Goal: Information Seeking & Learning: Learn about a topic

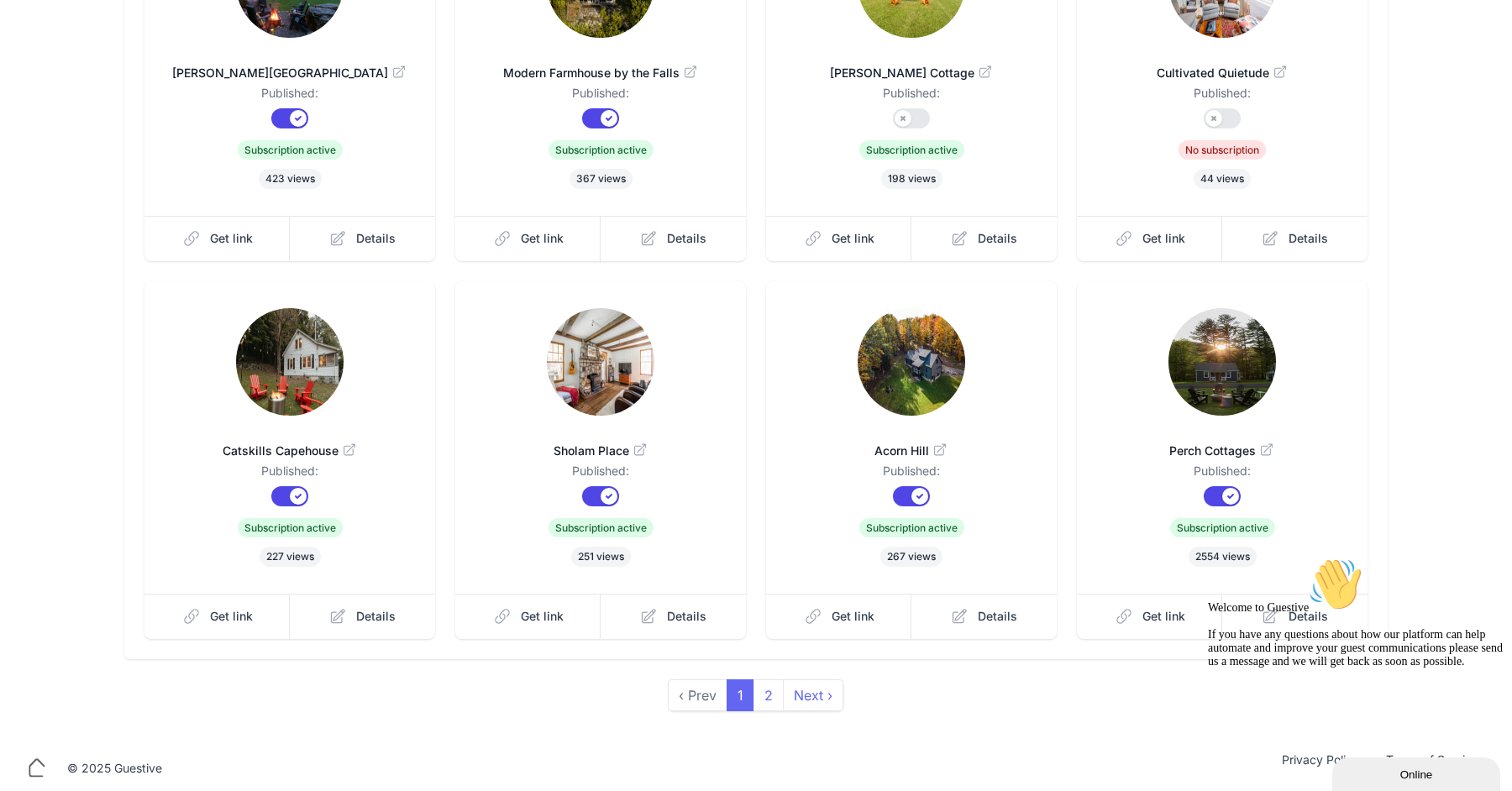
scroll to position [290, 0]
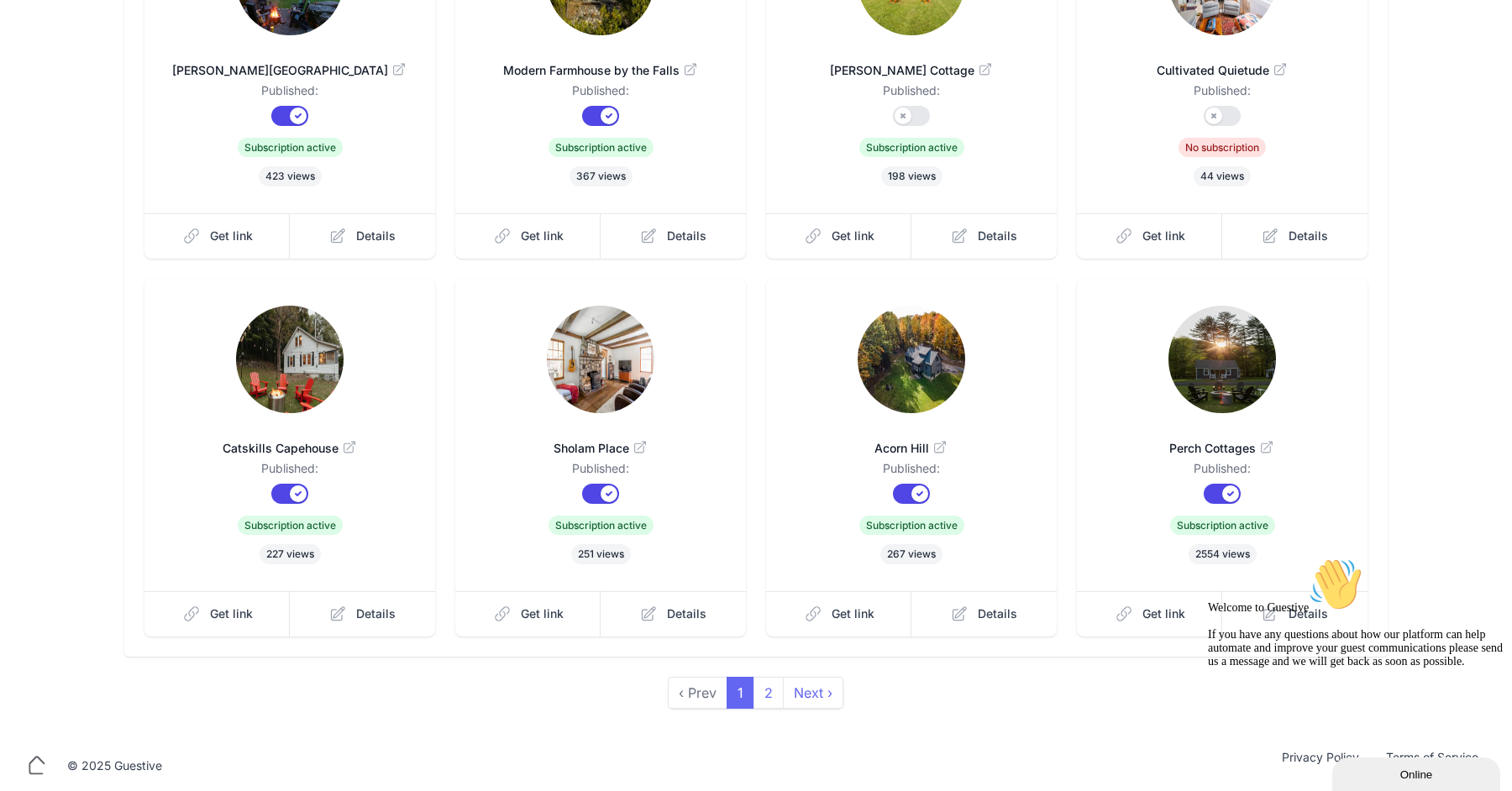
click at [1232, 336] on img at bounding box center [1223, 360] width 108 height 108
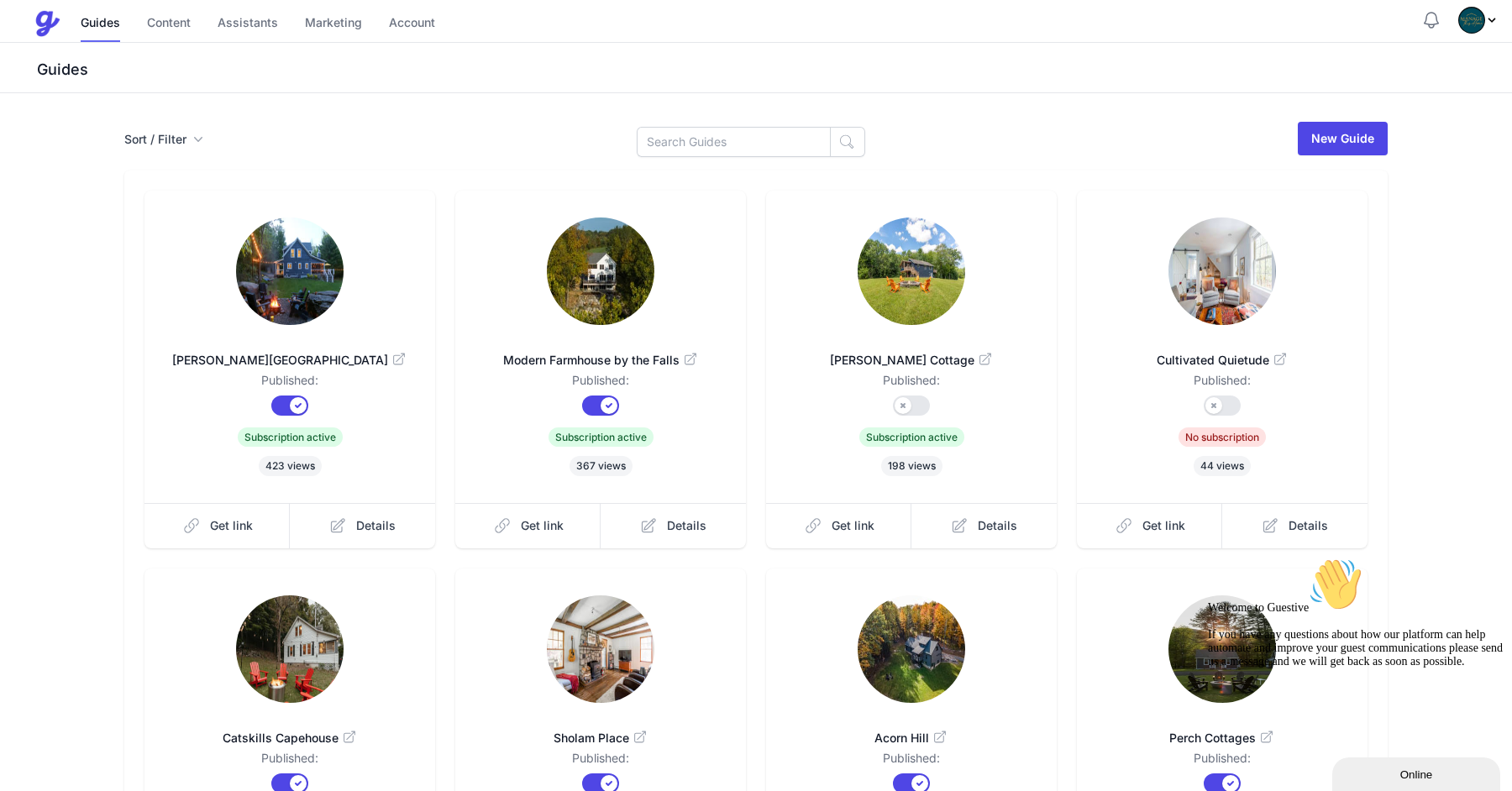
scroll to position [291, 0]
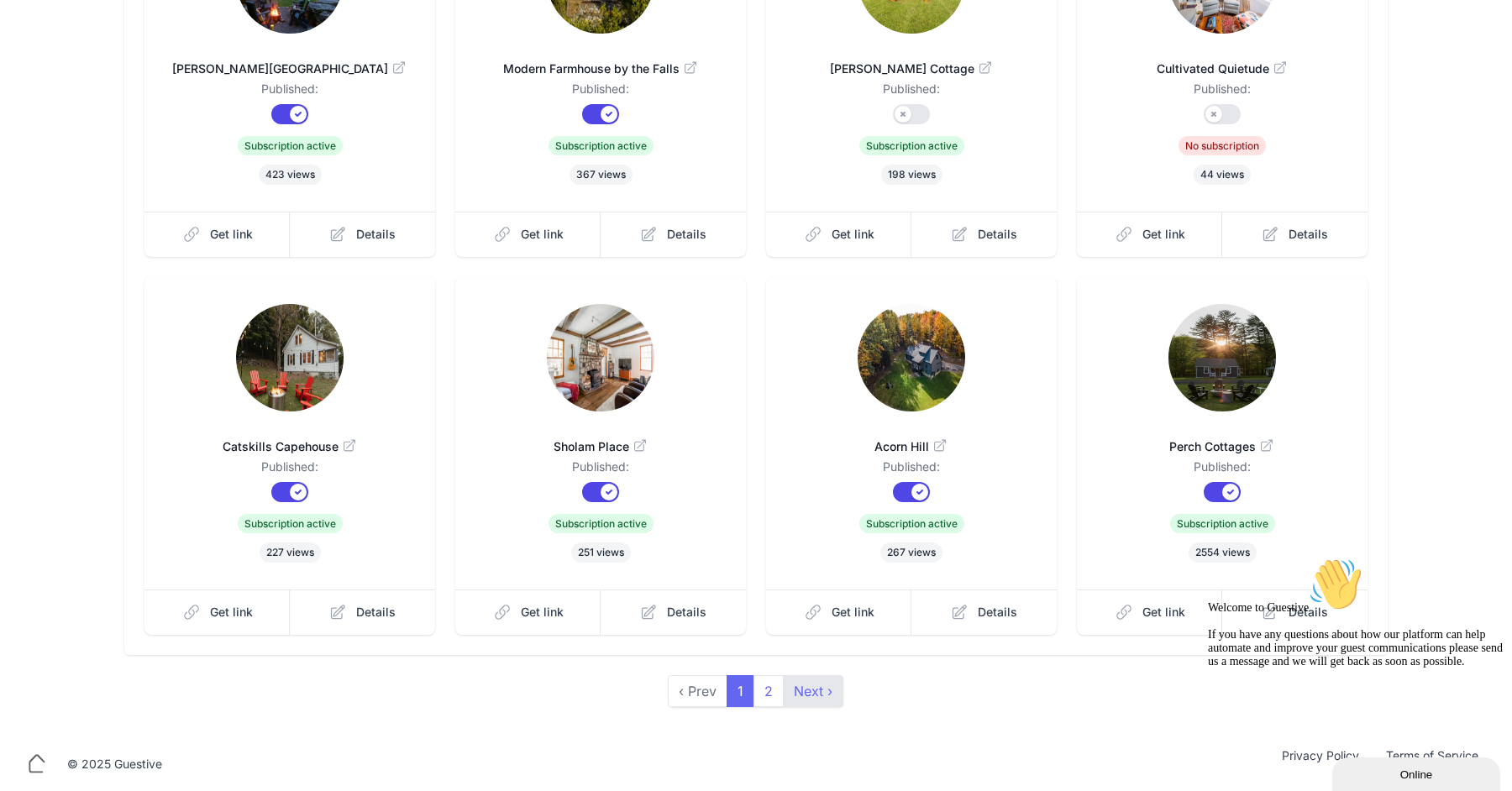
click at [802, 679] on link "Next ›" at bounding box center [814, 692] width 60 height 32
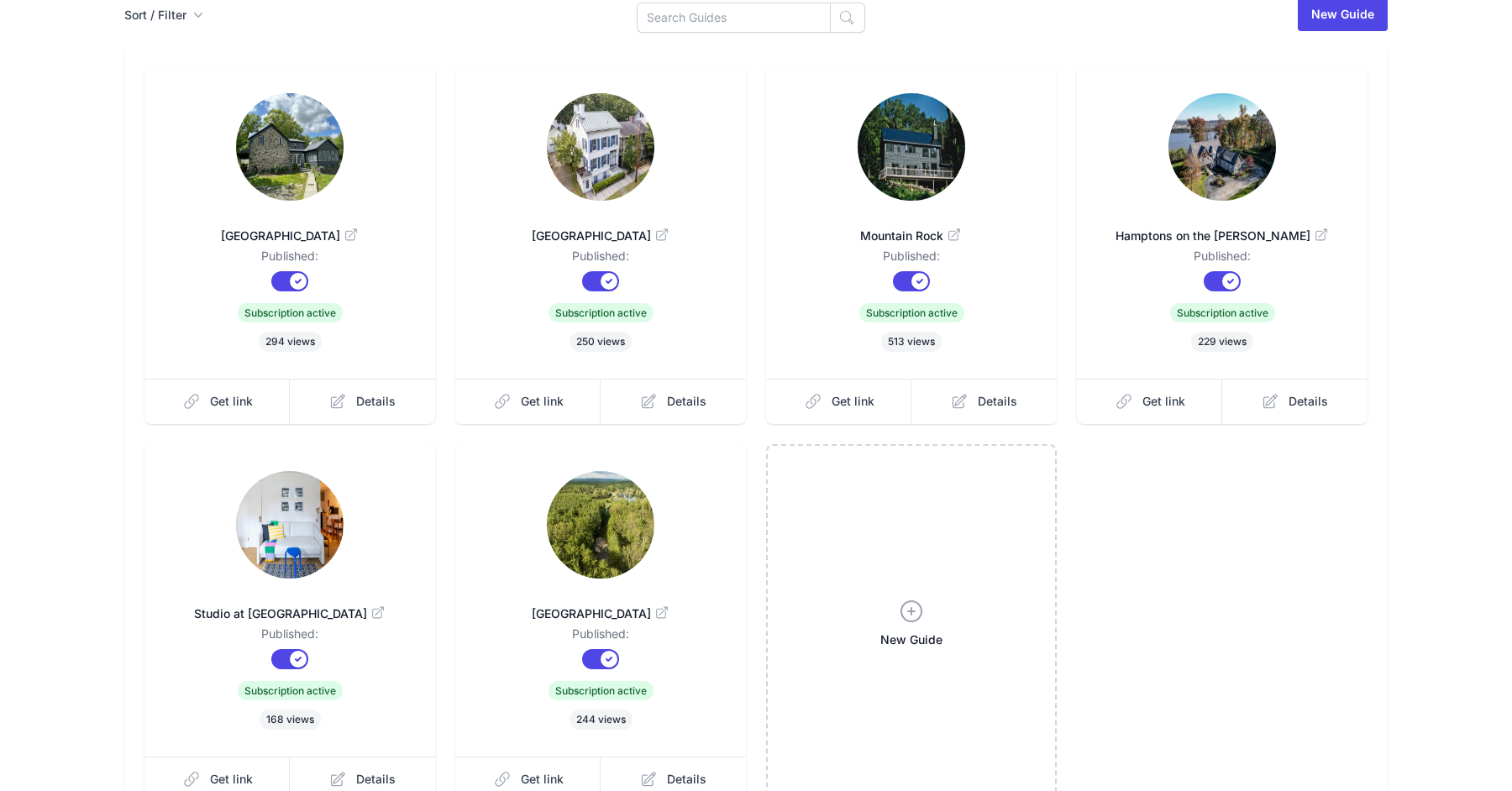
scroll to position [126, 0]
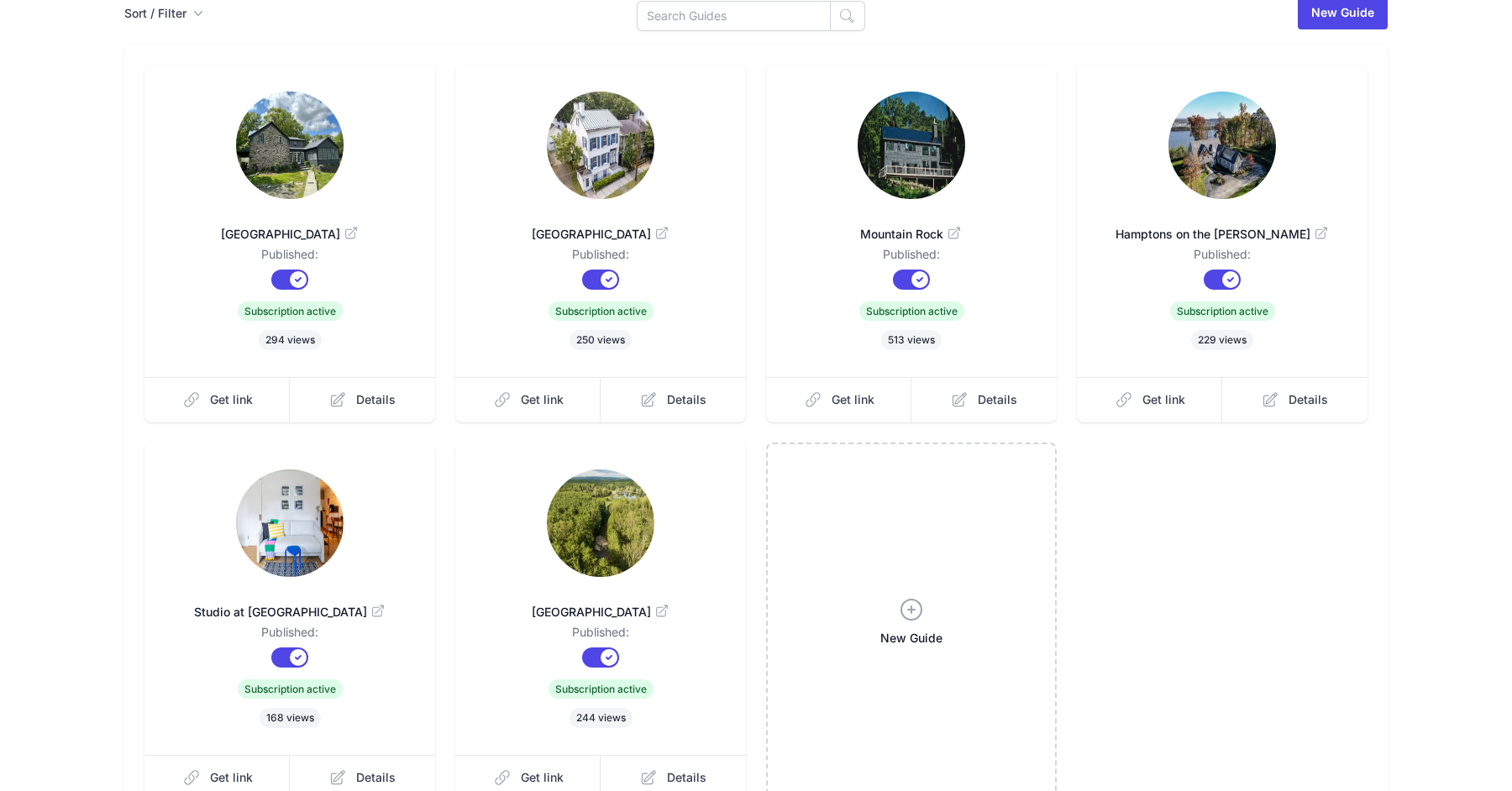
click at [621, 537] on img at bounding box center [601, 524] width 108 height 108
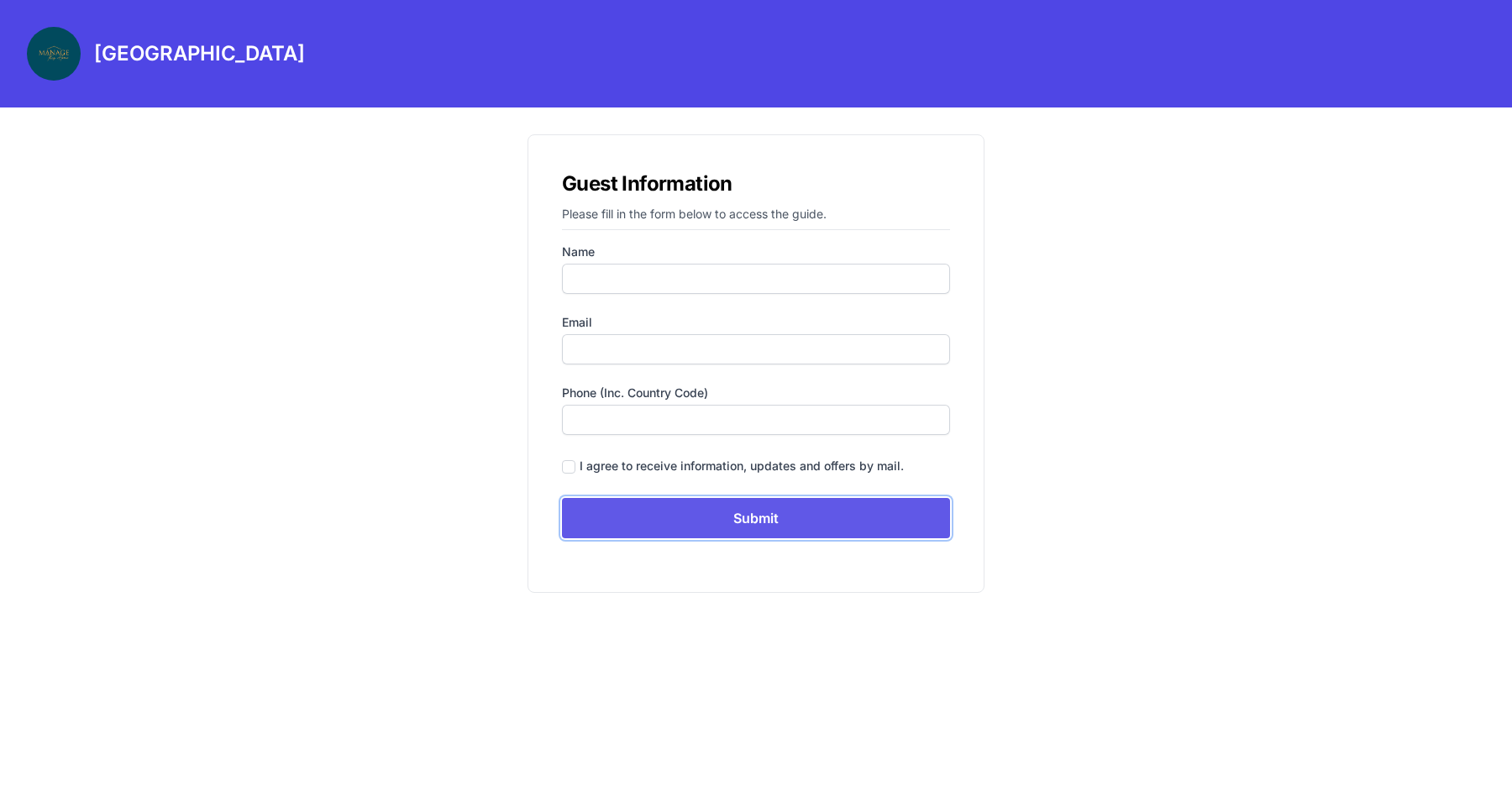
click at [770, 510] on input "Submit" at bounding box center [756, 518] width 388 height 41
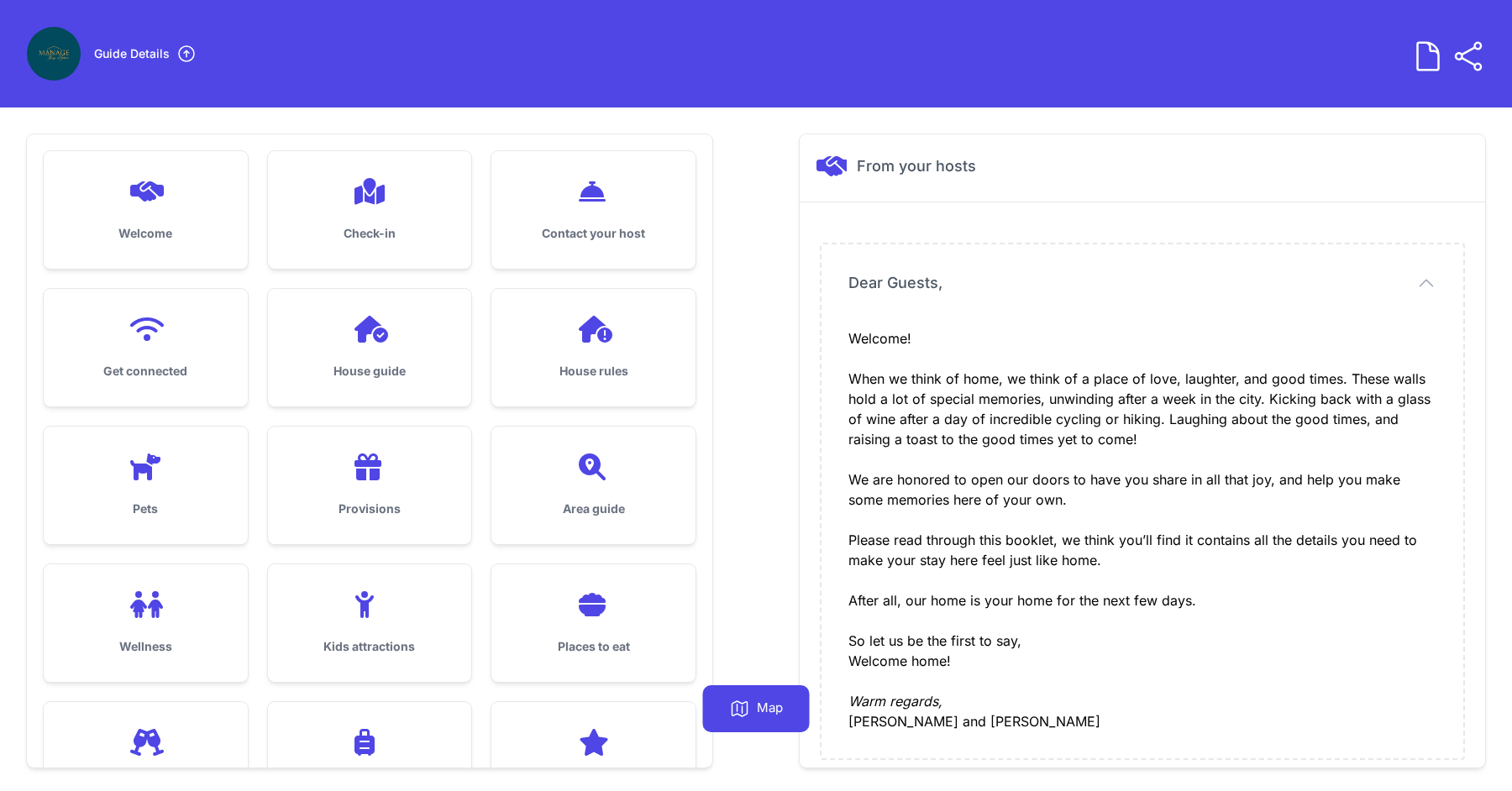
click at [132, 239] on h3 "Welcome" at bounding box center [146, 233] width 150 height 17
click at [310, 198] on div at bounding box center [369, 191] width 150 height 26
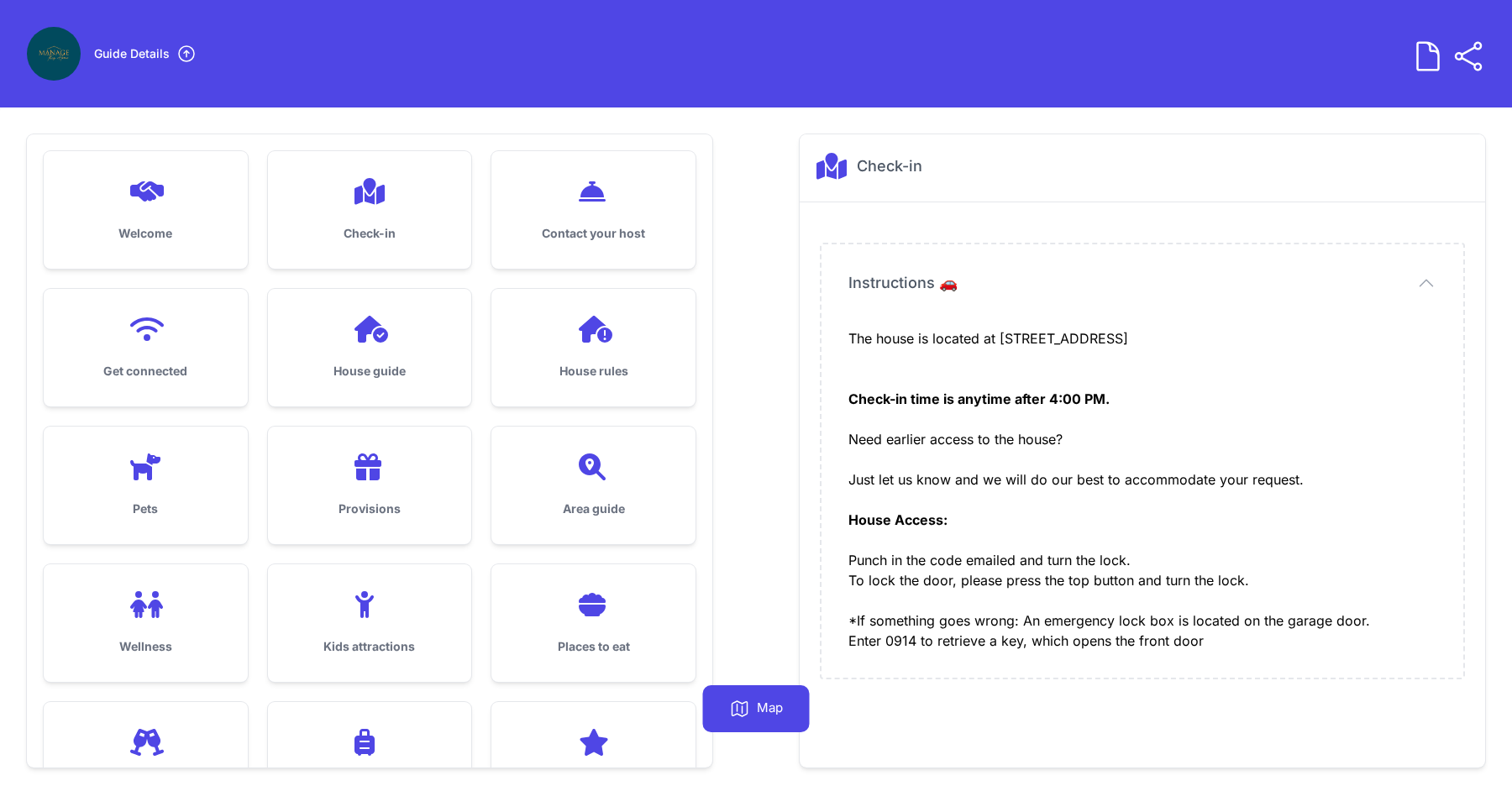
scroll to position [68, 0]
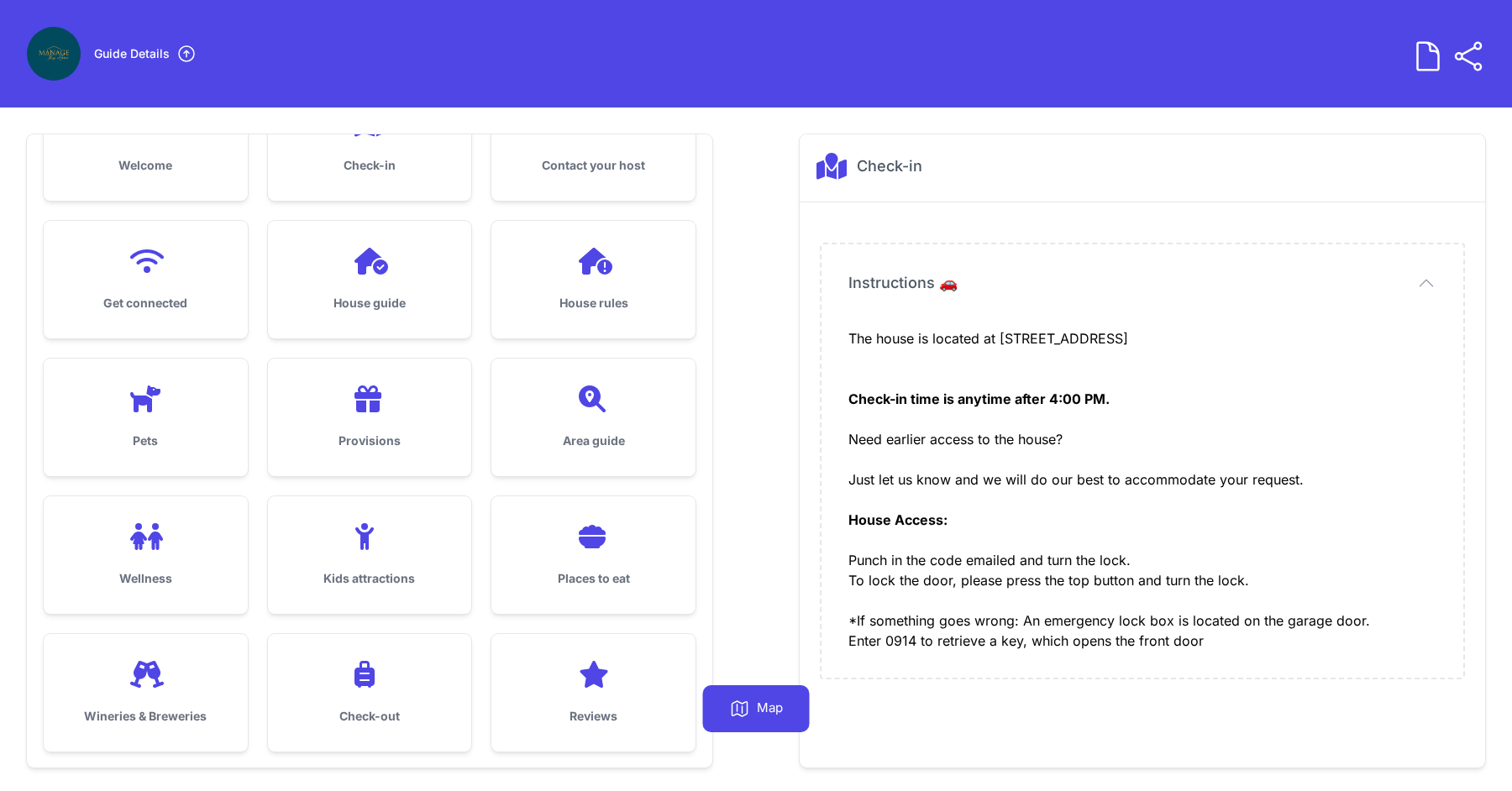
click at [604, 393] on icon at bounding box center [593, 399] width 41 height 26
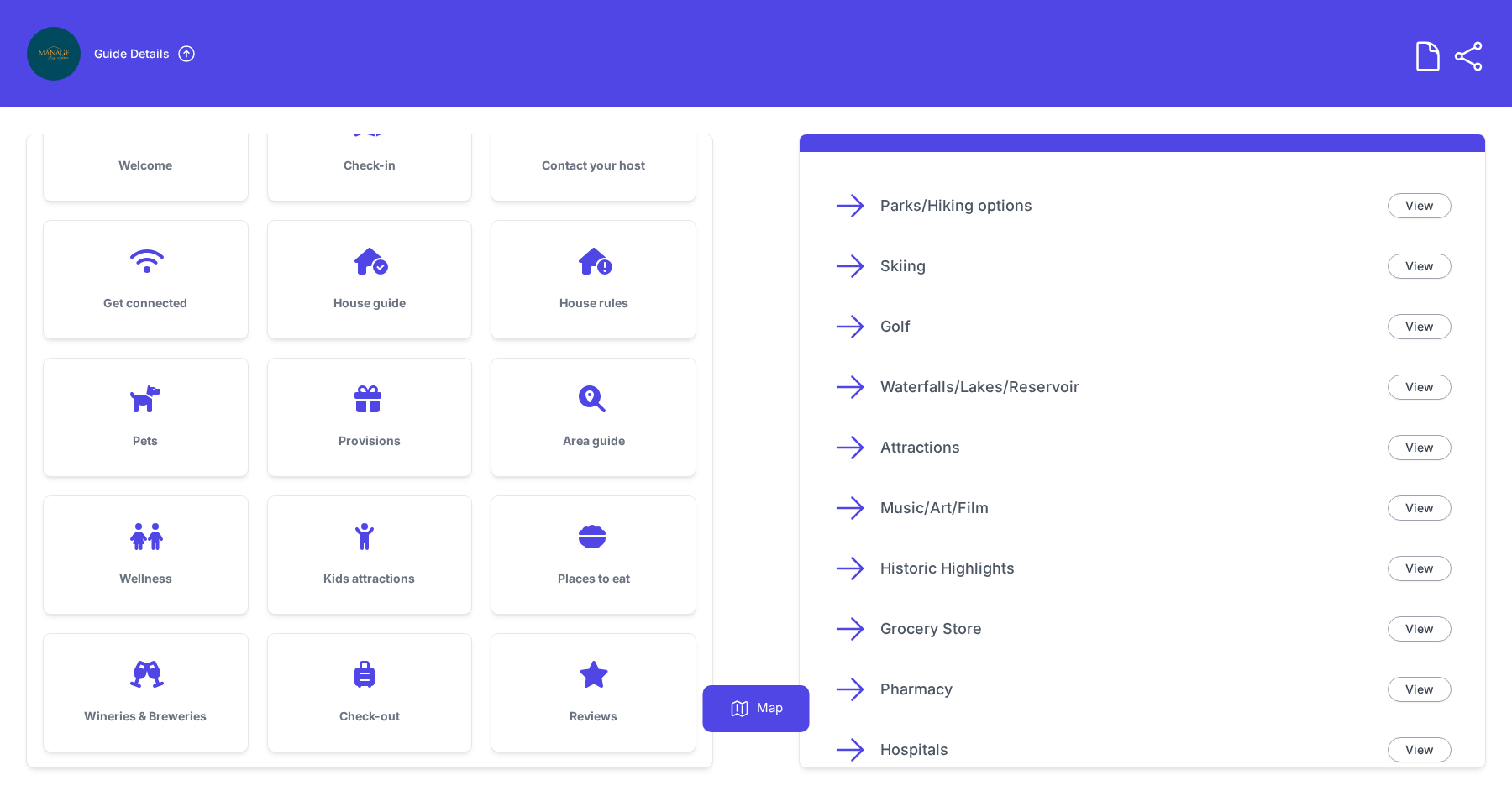
scroll to position [0, 0]
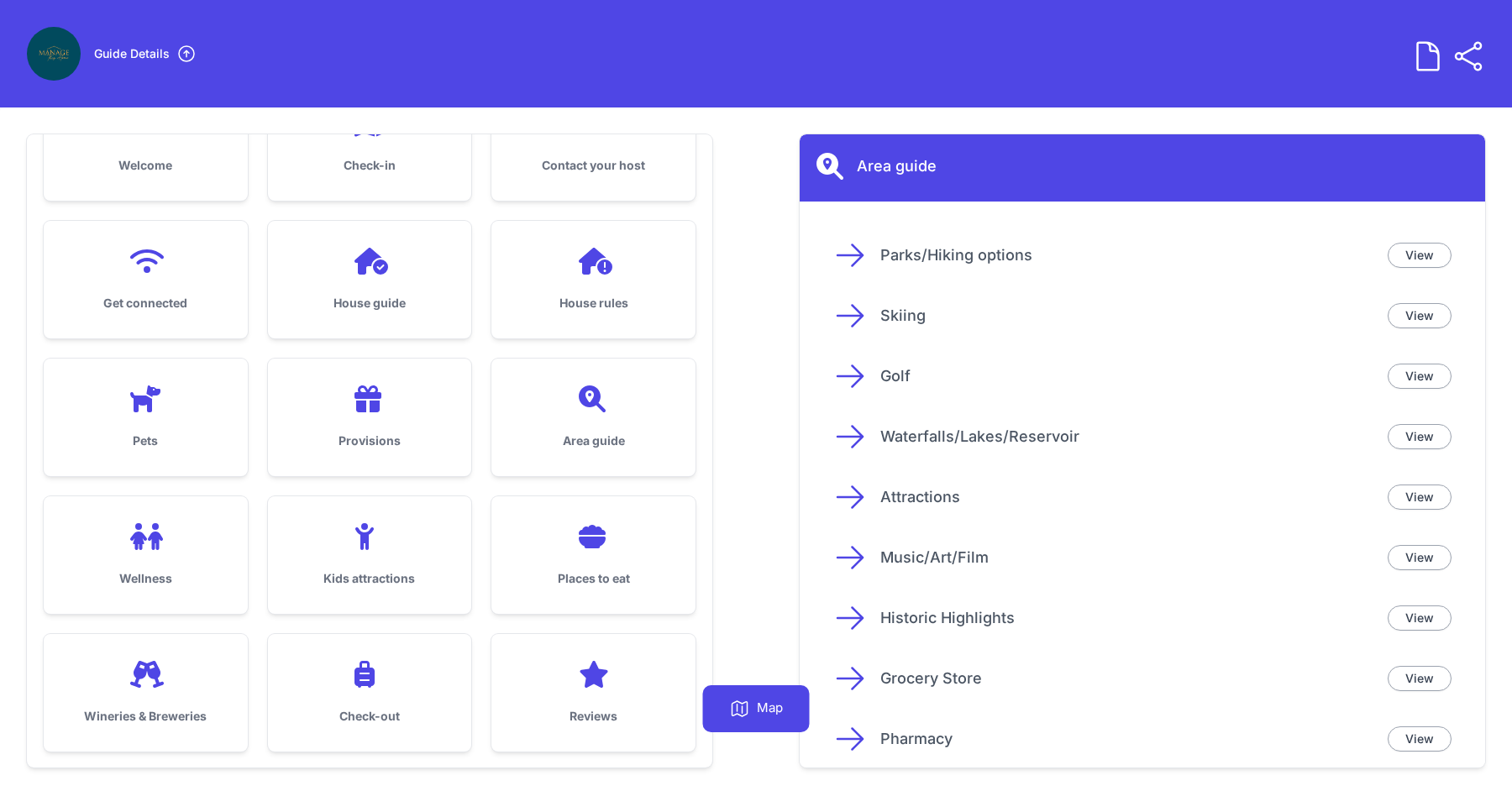
click at [851, 438] on icon at bounding box center [850, 438] width 26 height 21
click at [1411, 439] on link "View" at bounding box center [1420, 437] width 64 height 26
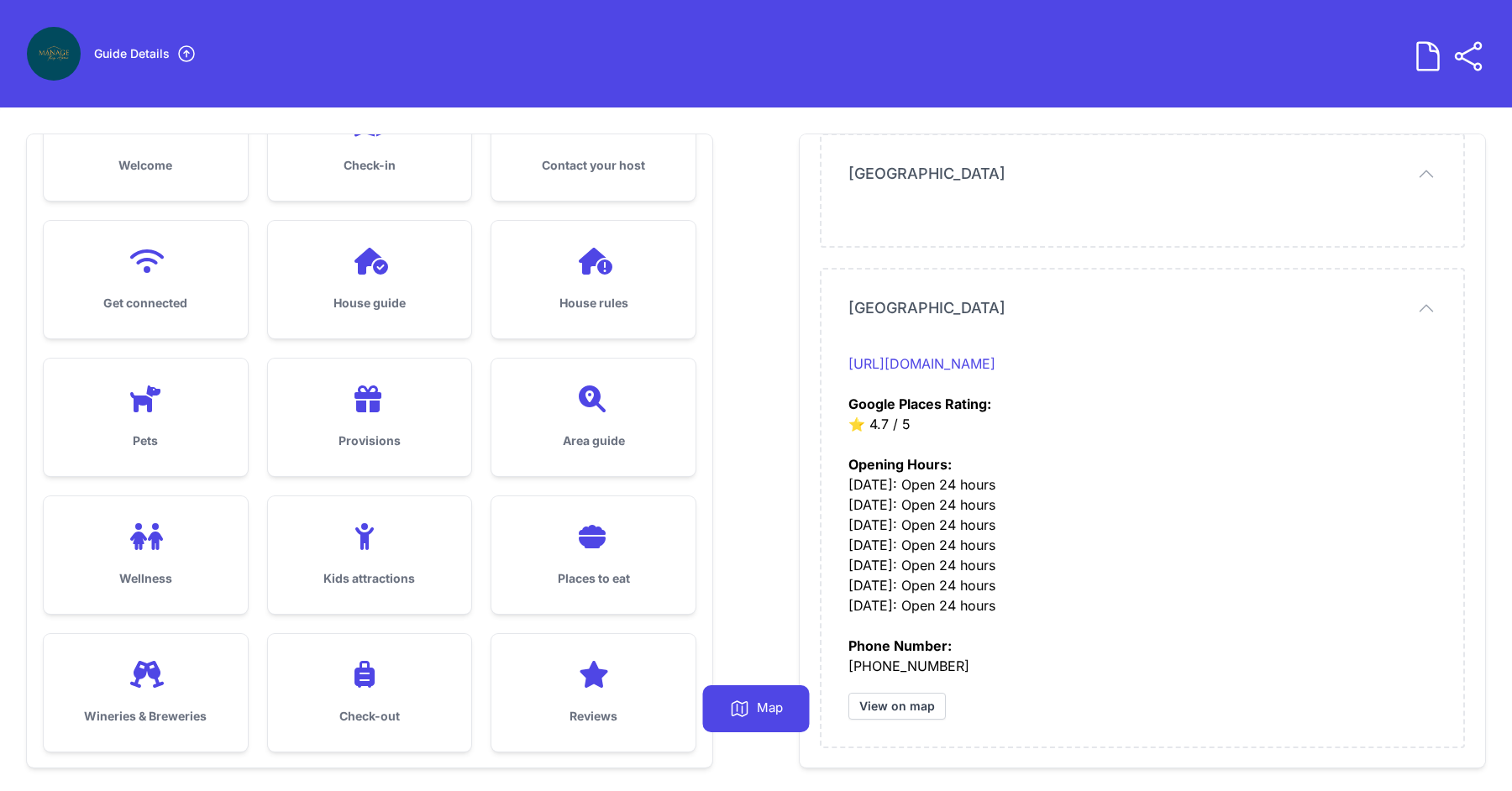
click at [602, 400] on icon at bounding box center [593, 399] width 41 height 26
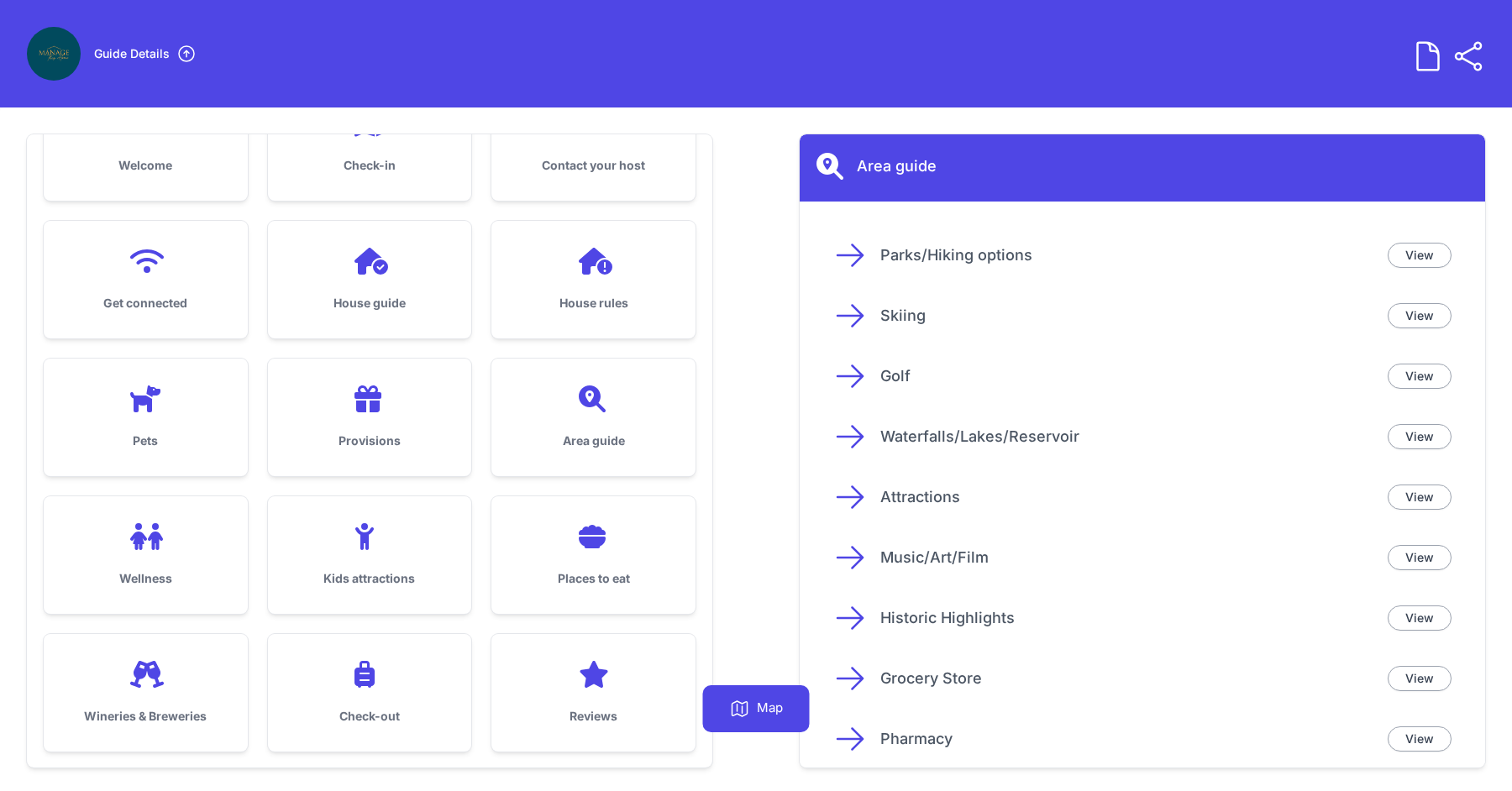
click at [1387, 505] on div "Attractions View" at bounding box center [1143, 497] width 618 height 34
click at [1403, 505] on link "View" at bounding box center [1420, 497] width 64 height 26
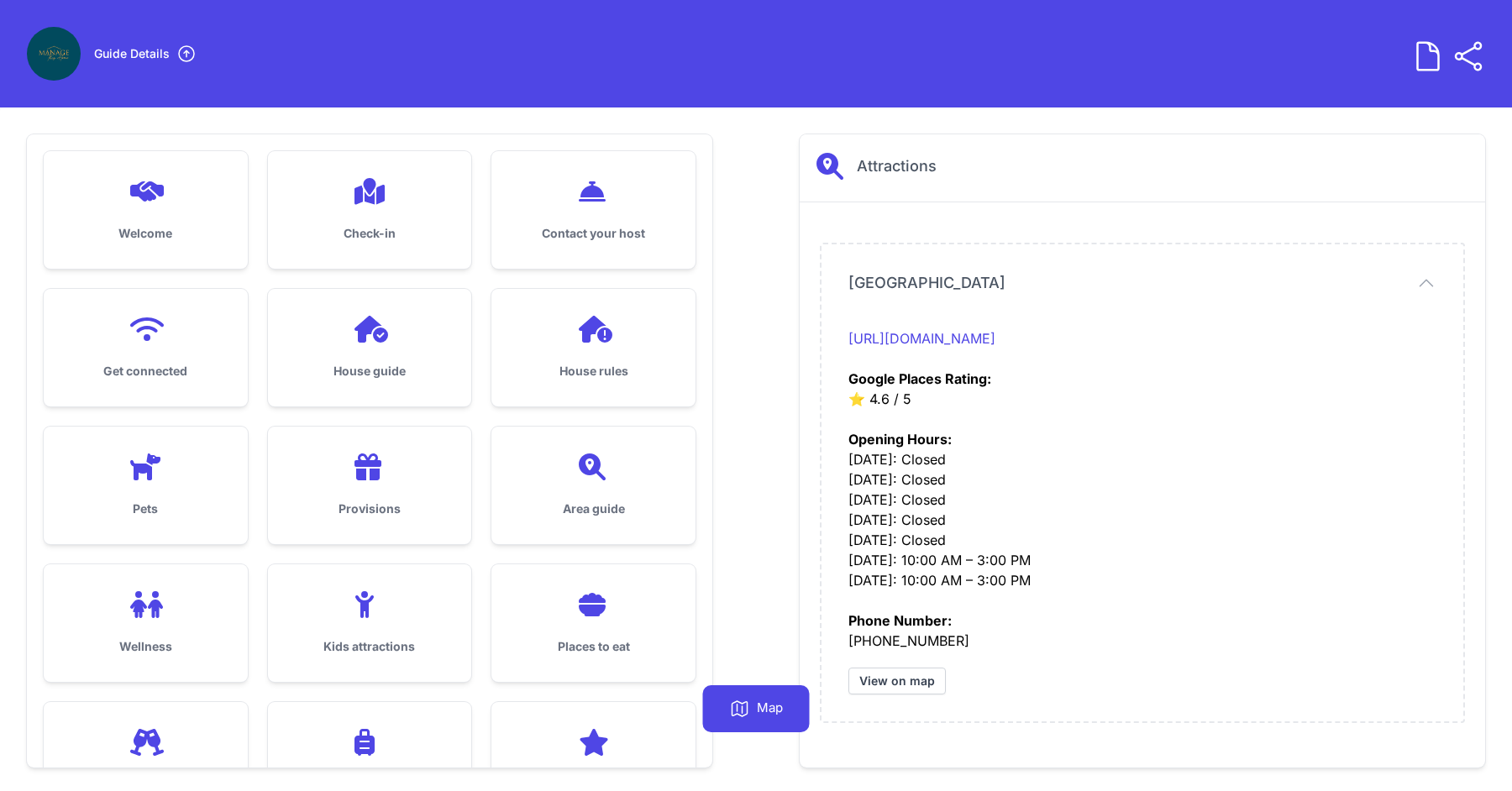
click at [439, 329] on div at bounding box center [369, 329] width 150 height 26
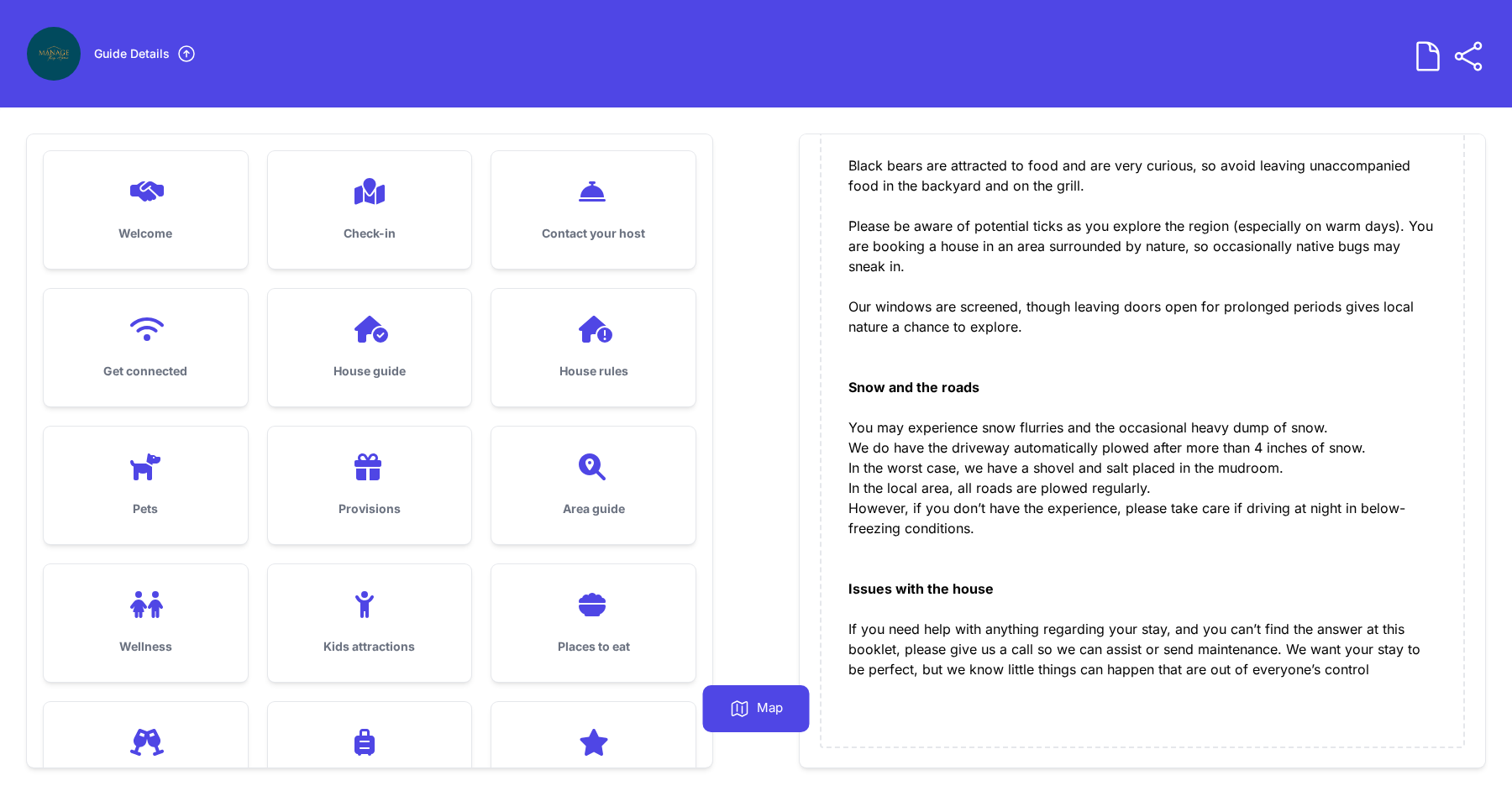
scroll to position [108, 0]
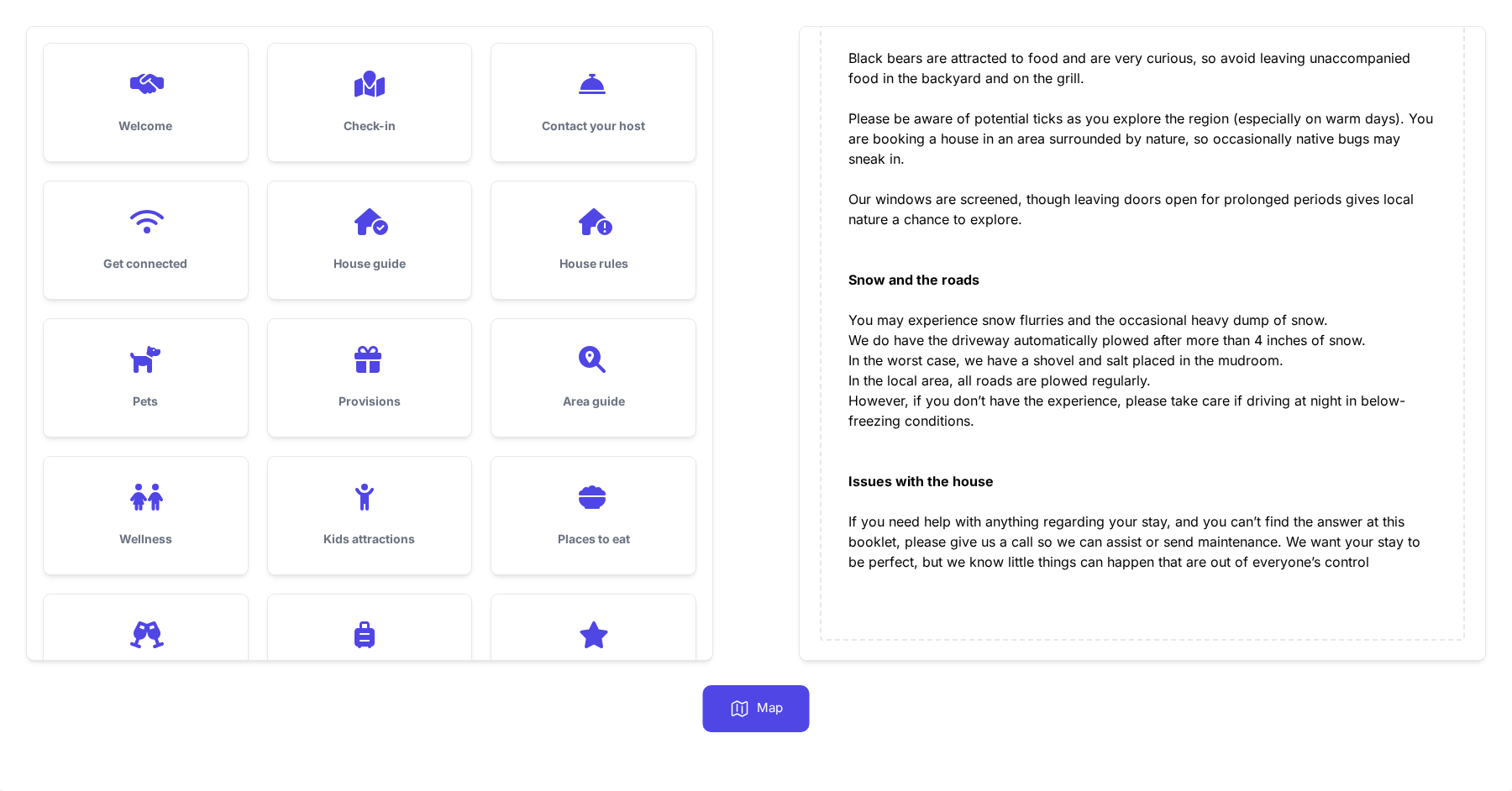
click at [373, 279] on div "House guide" at bounding box center [370, 240] width 204 height 117
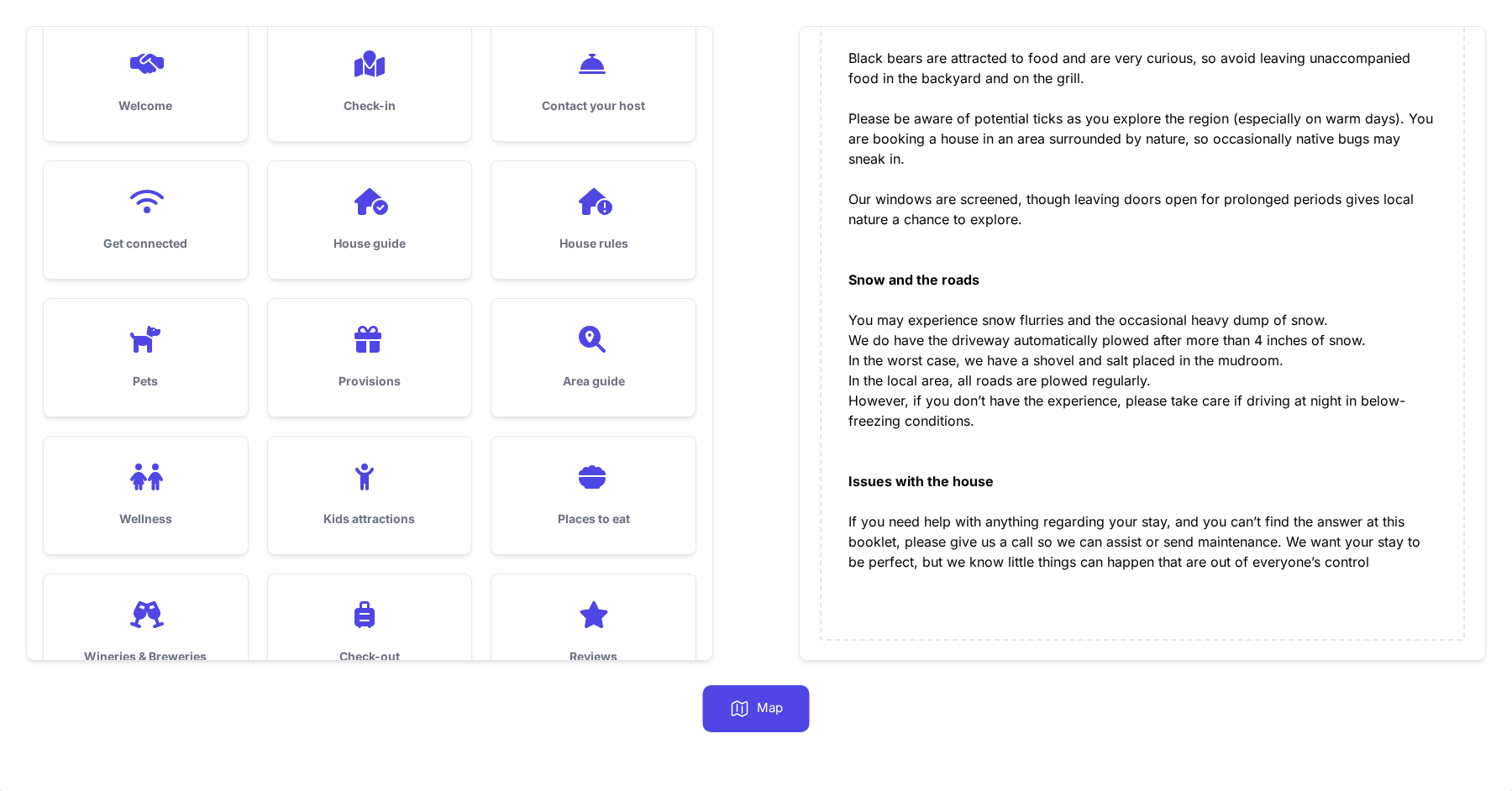
scroll to position [0, 0]
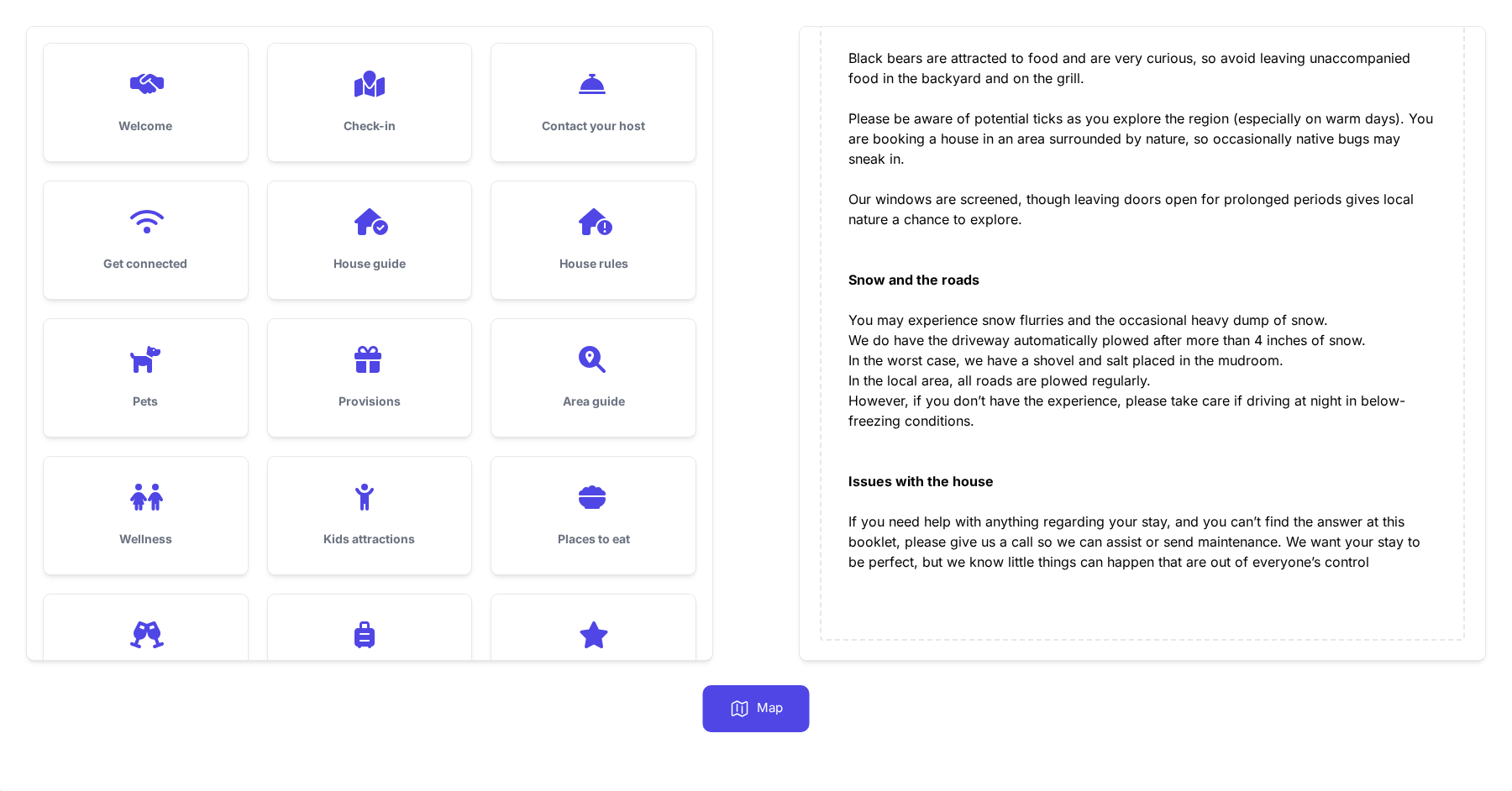
click at [559, 406] on h3 "Area guide" at bounding box center [593, 402] width 150 height 17
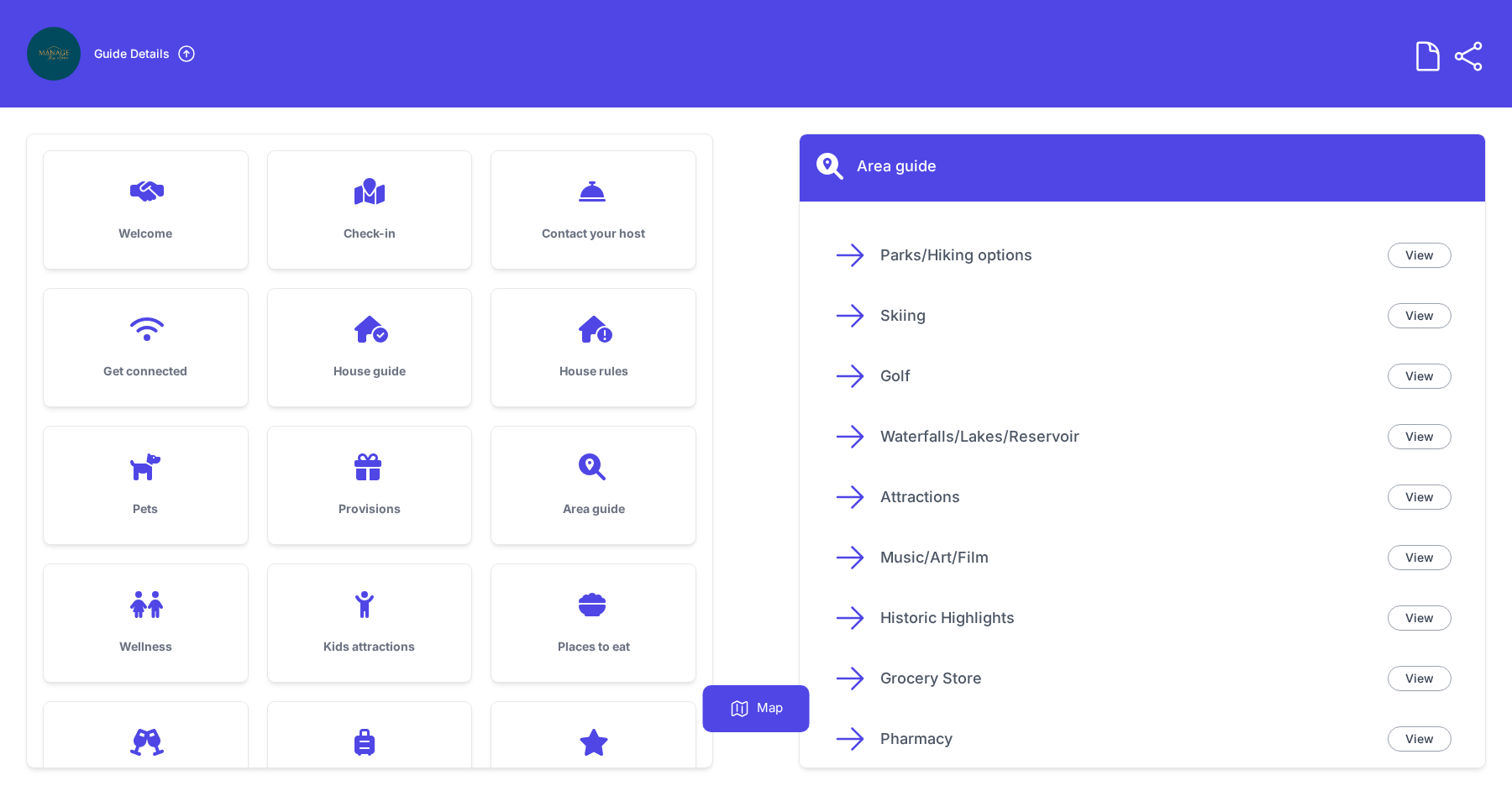
click at [848, 255] on icon at bounding box center [850, 256] width 26 height 21
click at [852, 254] on icon at bounding box center [850, 256] width 26 height 21
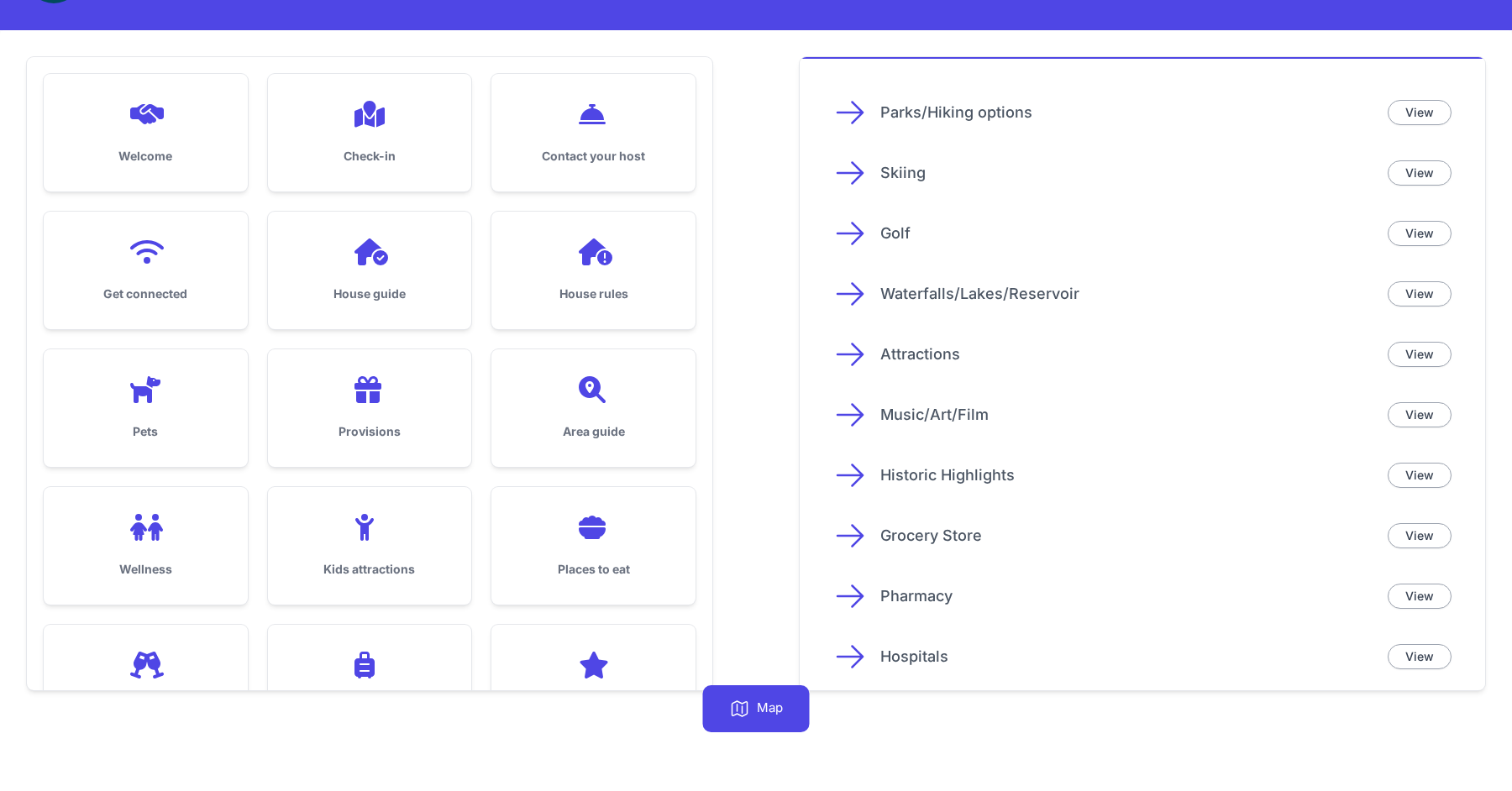
scroll to position [79, 0]
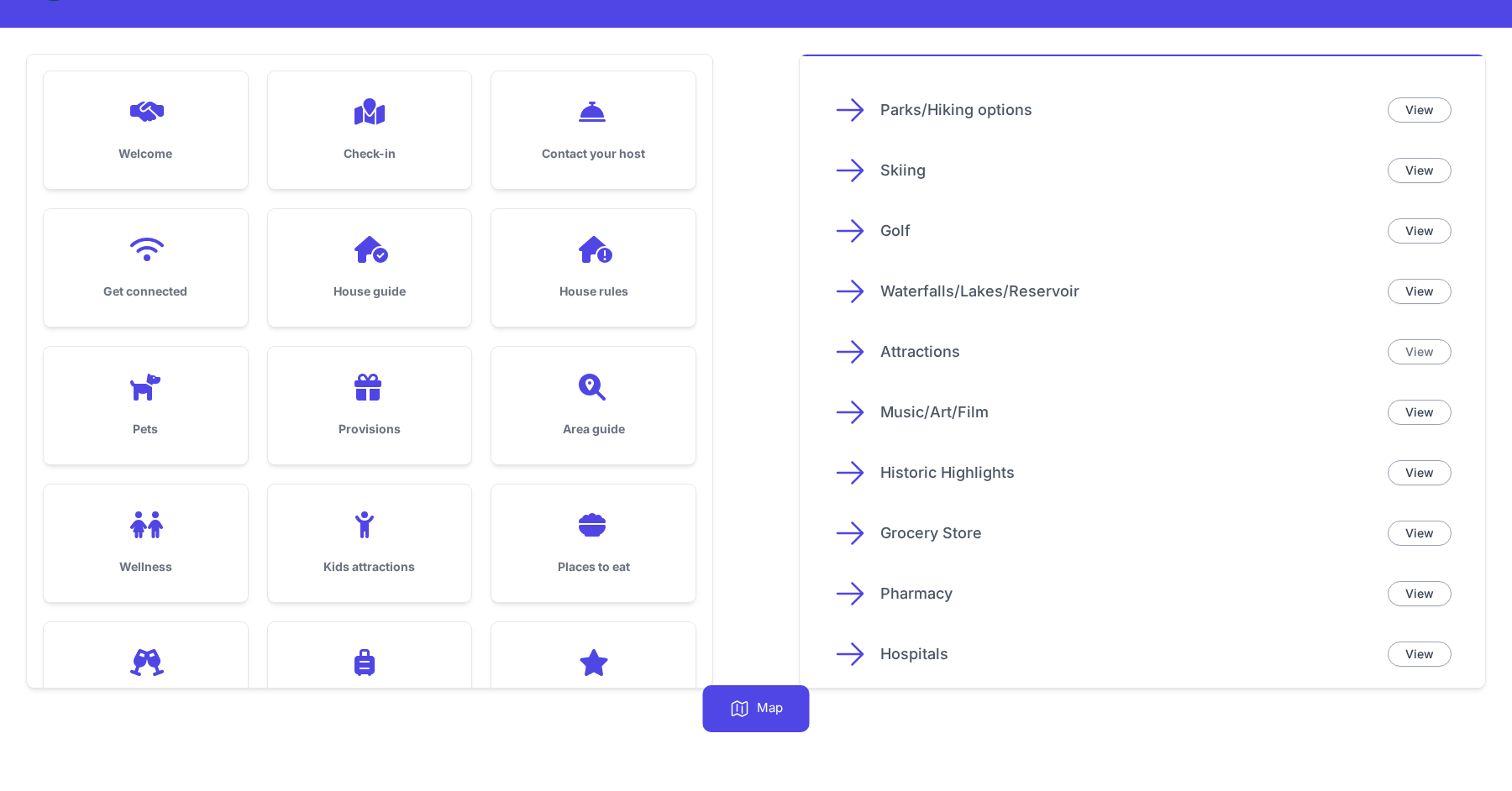
click at [1417, 353] on link "View" at bounding box center [1420, 352] width 64 height 26
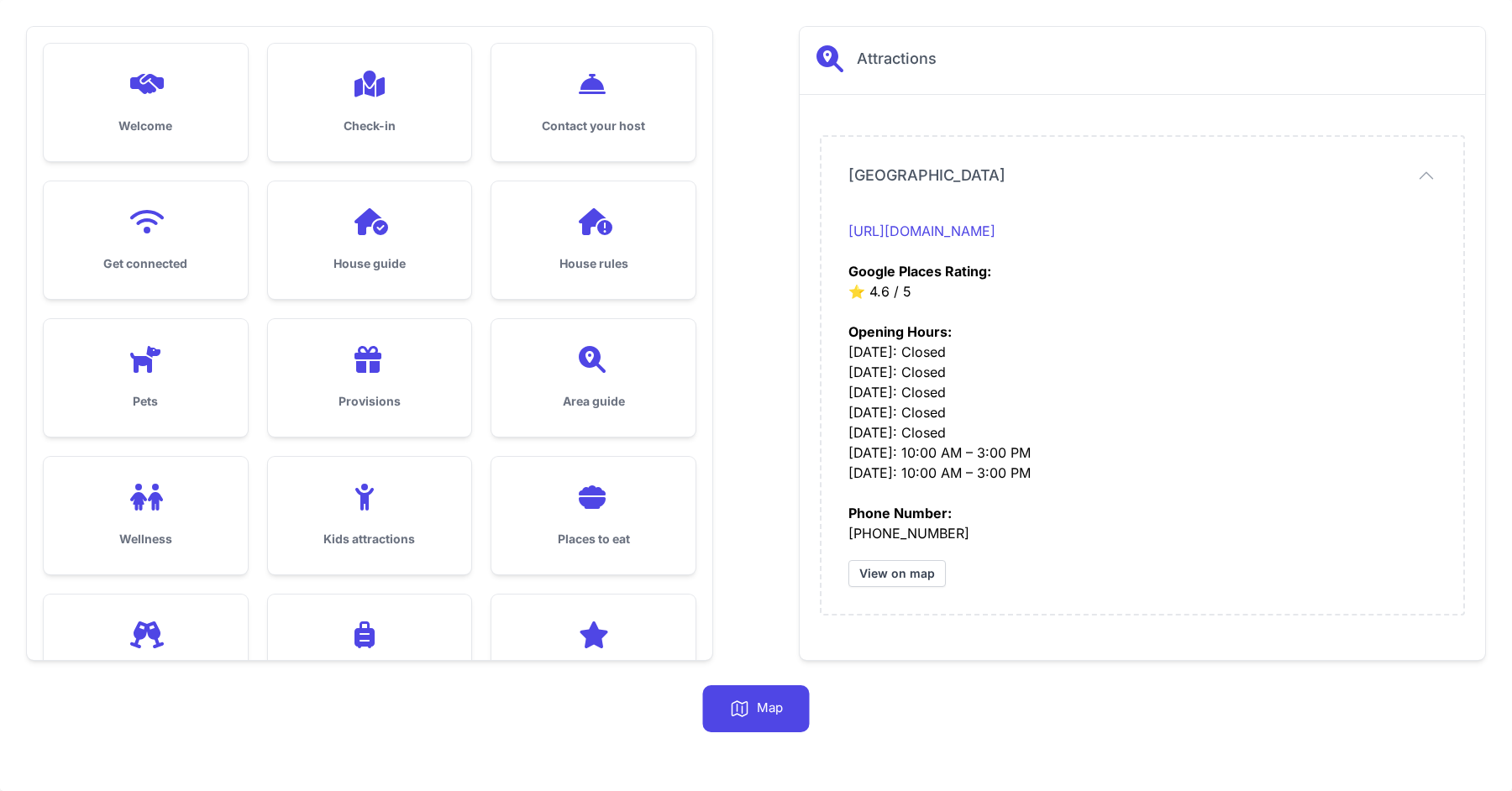
scroll to position [0, 0]
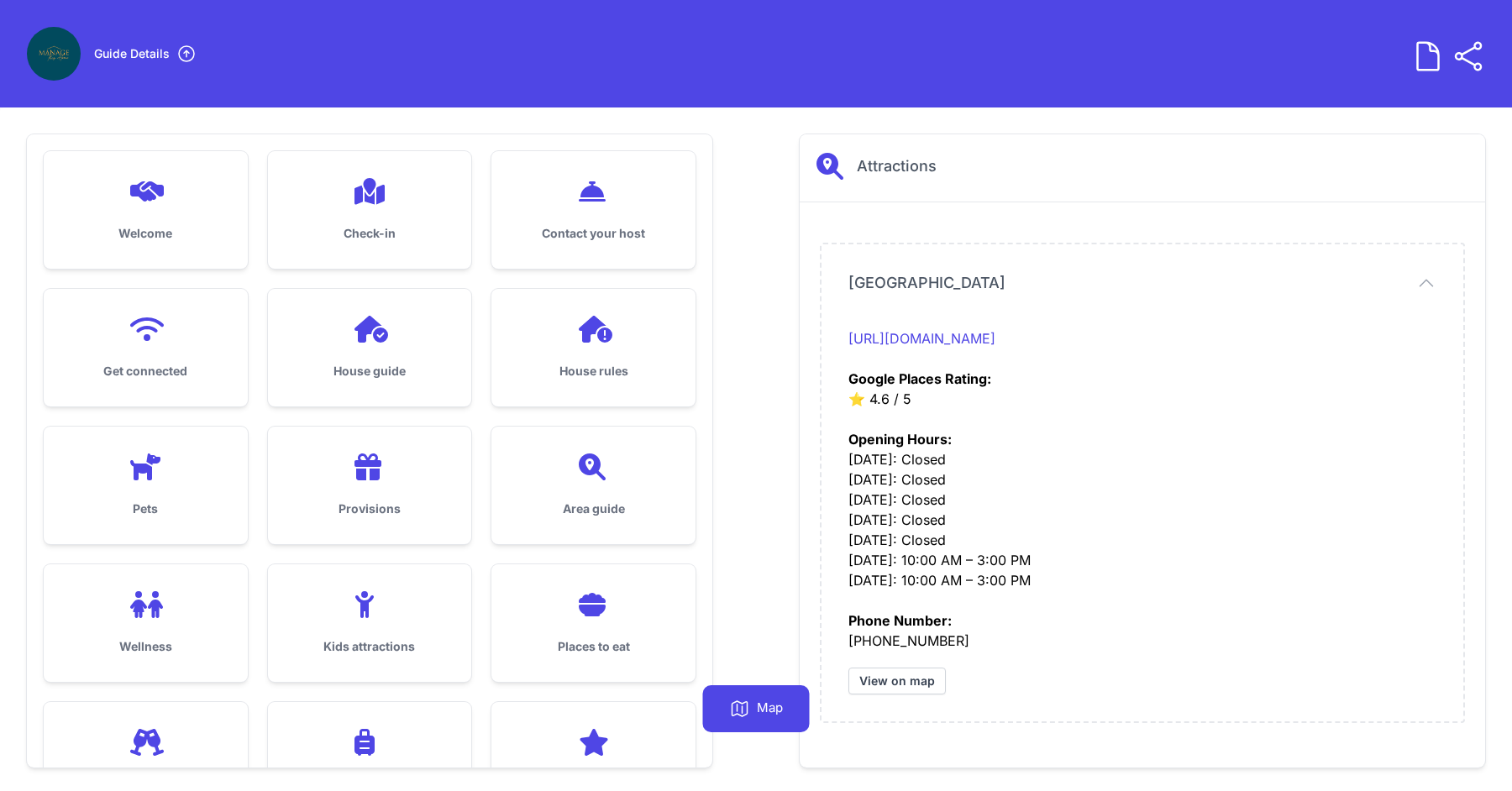
click at [607, 475] on icon at bounding box center [593, 467] width 41 height 26
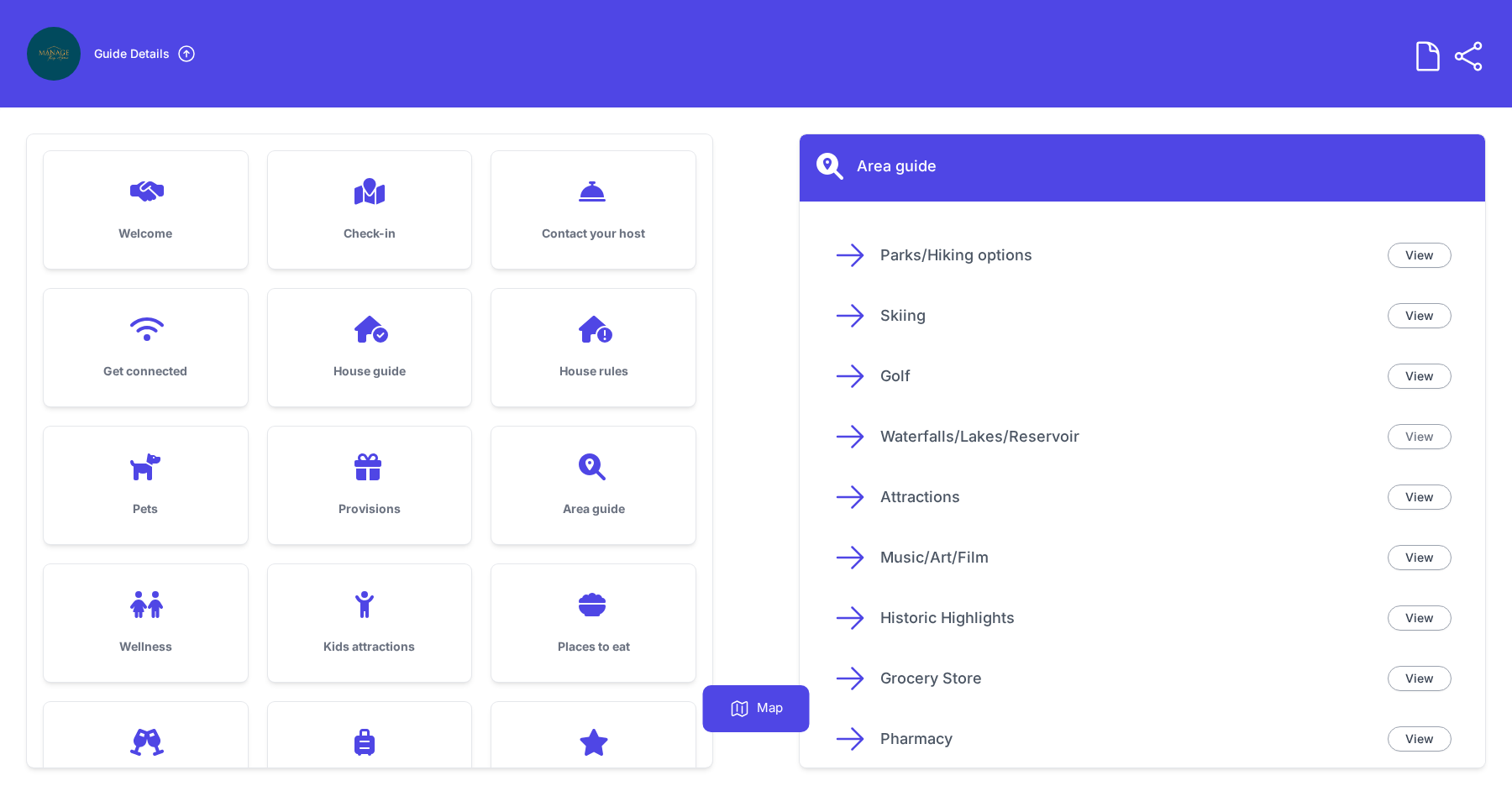
click at [1426, 435] on link "View" at bounding box center [1420, 437] width 64 height 26
